Goal: Use online tool/utility: Utilize a website feature to perform a specific function

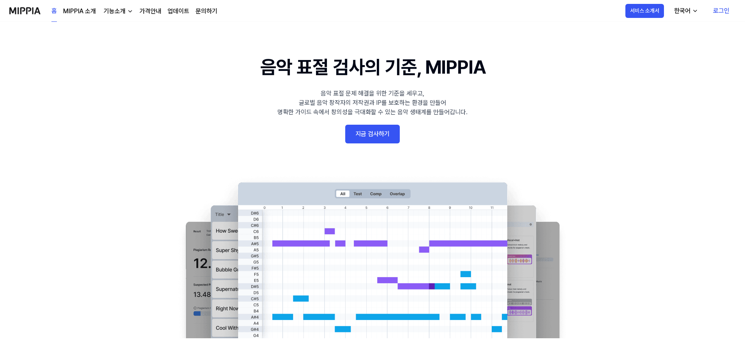
click at [366, 132] on link "지금 검사하기" at bounding box center [372, 134] width 55 height 19
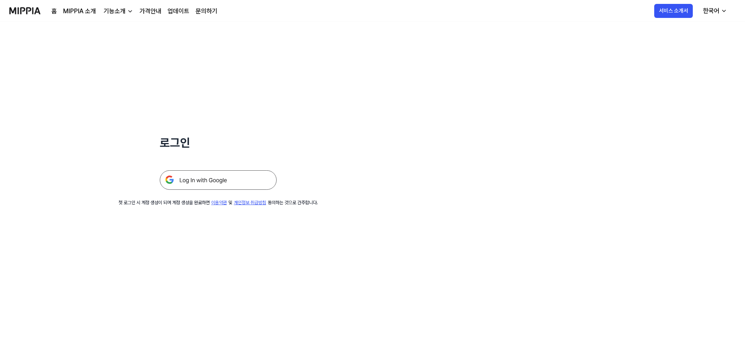
click at [197, 181] on img at bounding box center [218, 179] width 117 height 19
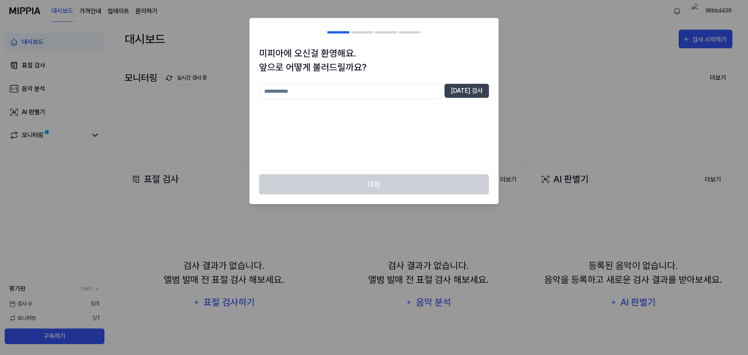
click at [396, 90] on input "text" at bounding box center [350, 92] width 182 height 16
type input "***"
click at [473, 90] on button "[DATE] 검사" at bounding box center [466, 91] width 44 height 14
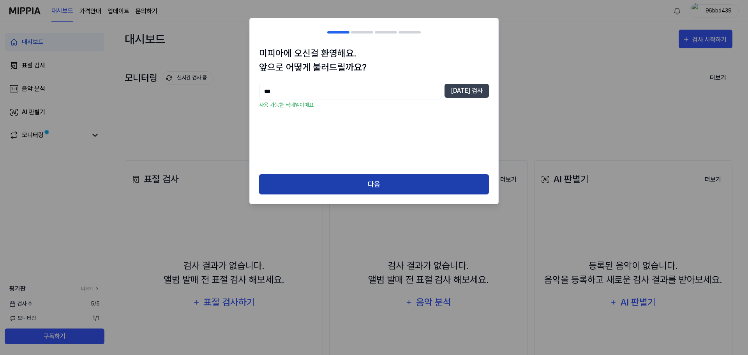
click at [363, 181] on button "다음" at bounding box center [374, 184] width 230 height 21
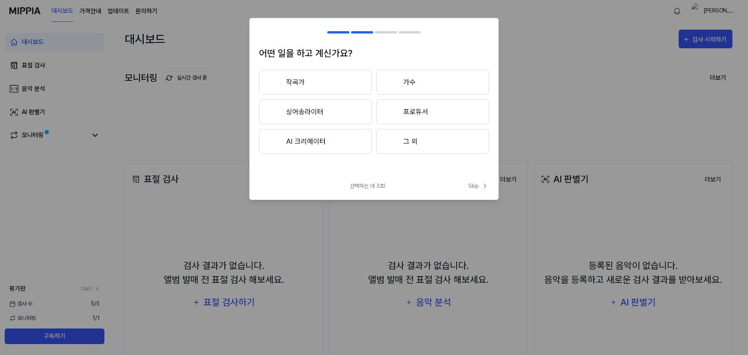
click at [328, 109] on button "싱어송라이터" at bounding box center [315, 111] width 113 height 25
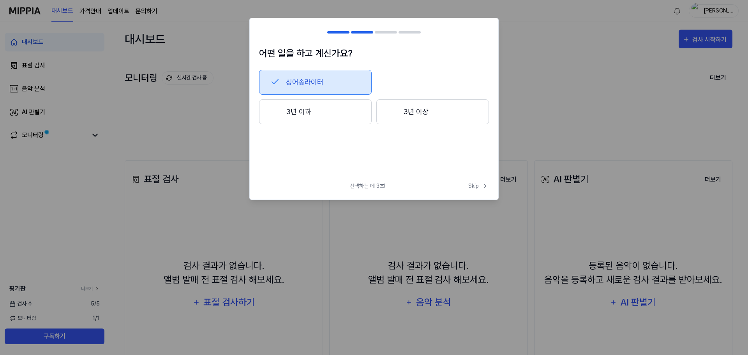
click at [397, 115] on button "3년 이상" at bounding box center [432, 111] width 113 height 25
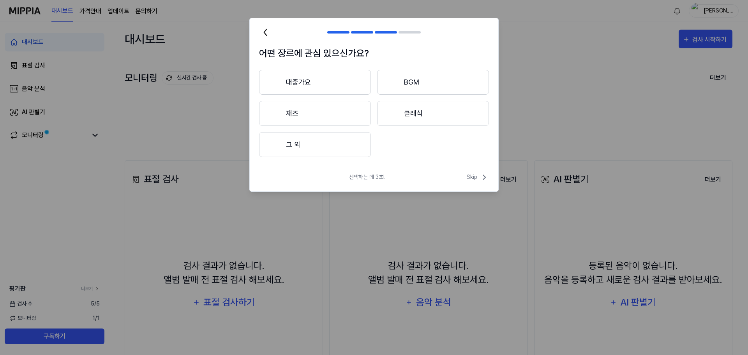
click at [311, 83] on button "대중가요" at bounding box center [315, 82] width 112 height 25
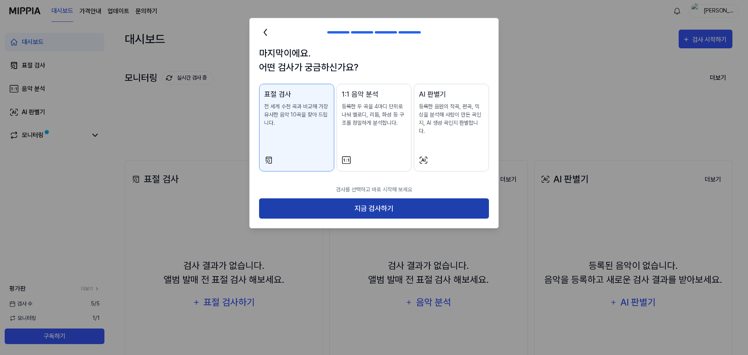
click at [369, 198] on button "지금 검사하기" at bounding box center [374, 208] width 230 height 21
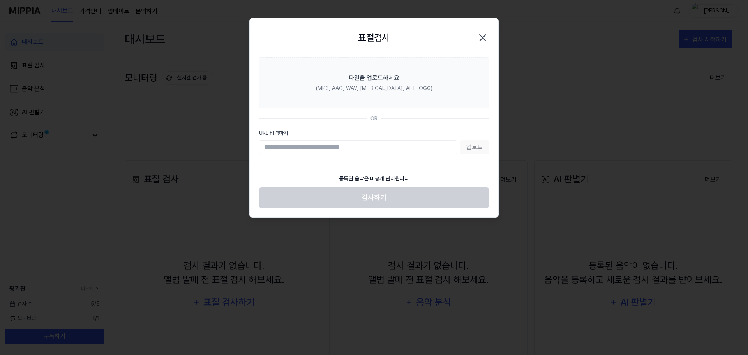
click at [485, 41] on icon "button" at bounding box center [482, 38] width 12 height 12
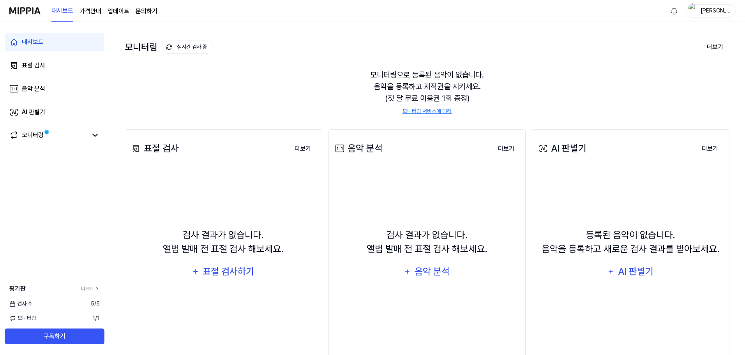
scroll to position [60, 0]
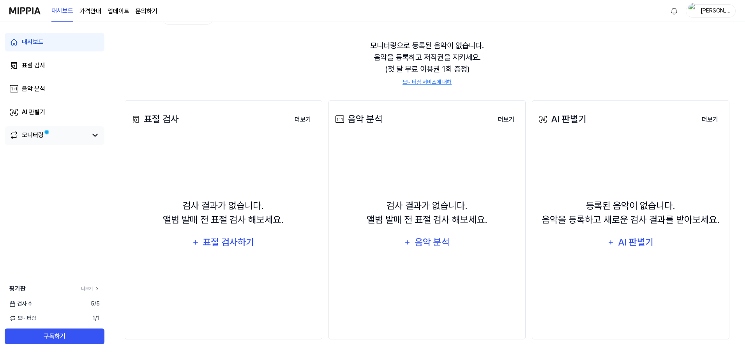
click at [37, 143] on div "모니터링" at bounding box center [55, 135] width 100 height 19
click at [39, 139] on div "모니터링" at bounding box center [33, 134] width 22 height 9
